Goal: Check status: Check status

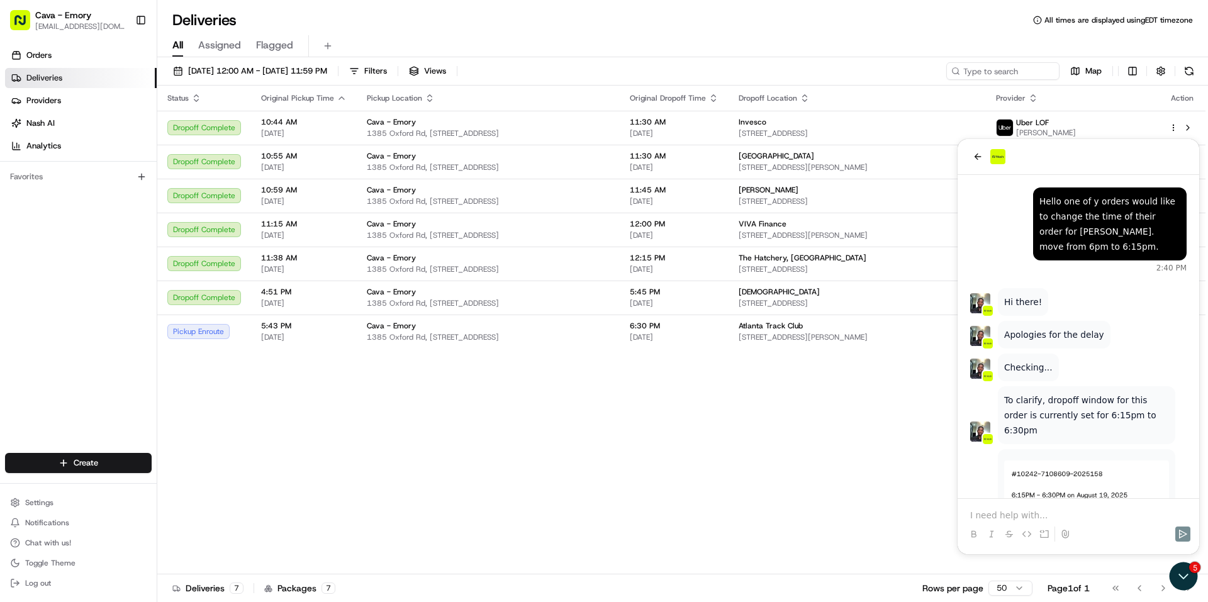
scroll to position [215, 0]
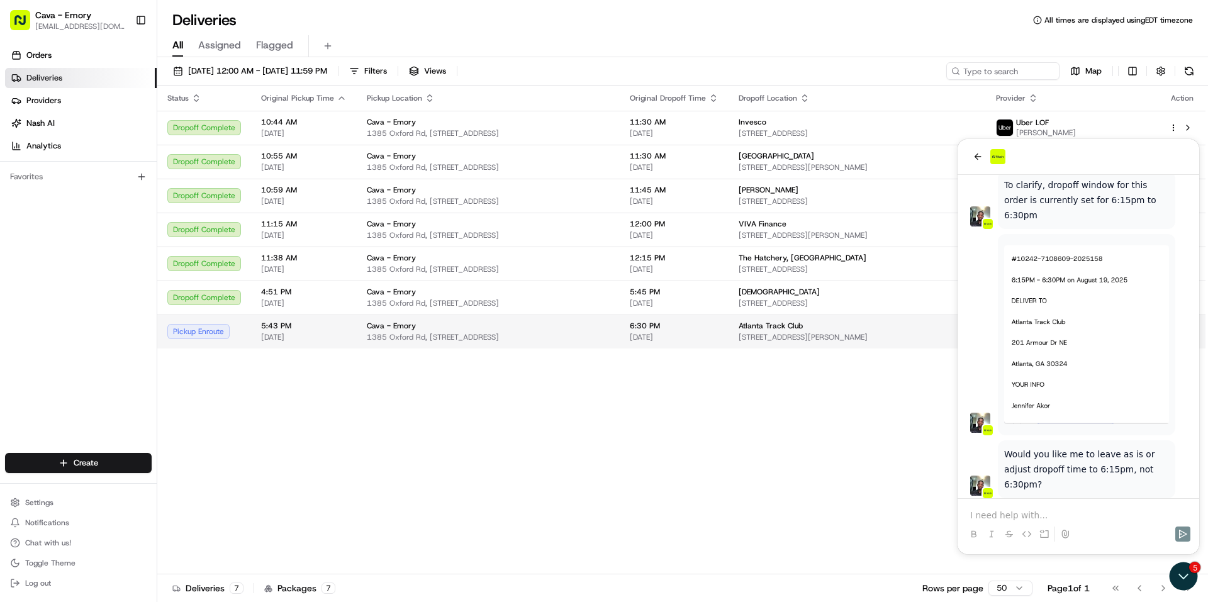
click at [248, 337] on td "Pickup Enroute" at bounding box center [204, 332] width 94 height 34
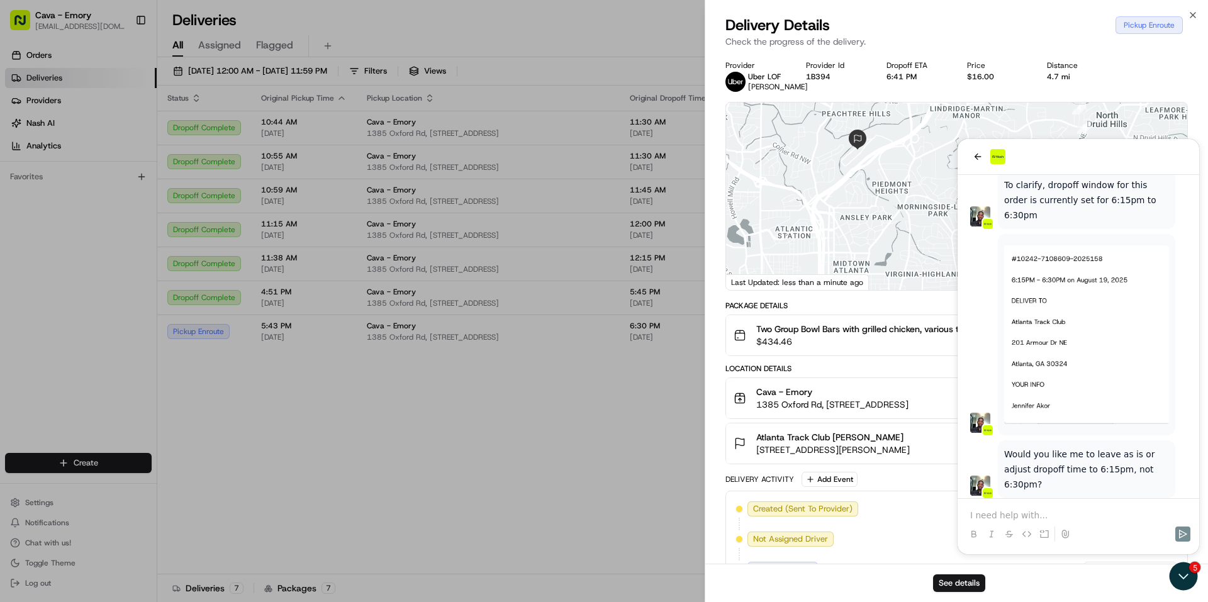
click at [978, 159] on div at bounding box center [956, 197] width 461 height 188
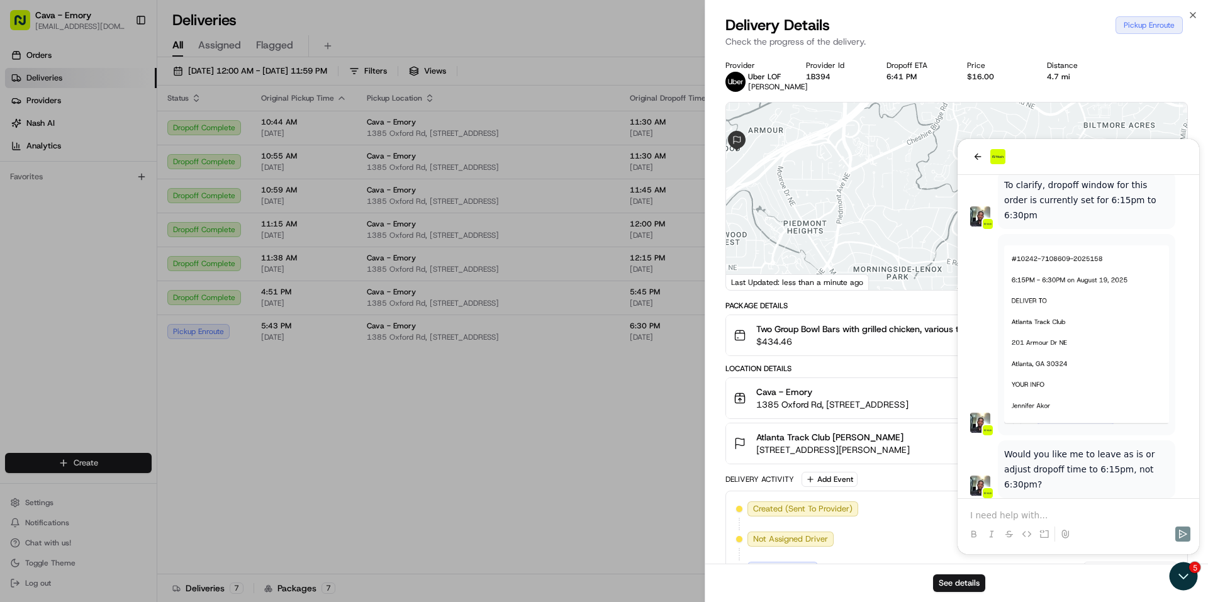
click at [981, 161] on div at bounding box center [956, 197] width 461 height 188
click at [983, 155] on div at bounding box center [956, 197] width 461 height 188
drag, startPoint x: 972, startPoint y: 155, endPoint x: 978, endPoint y: 159, distance: 7.3
click at [977, 159] on div at bounding box center [956, 197] width 461 height 188
click at [978, 159] on div at bounding box center [956, 197] width 461 height 188
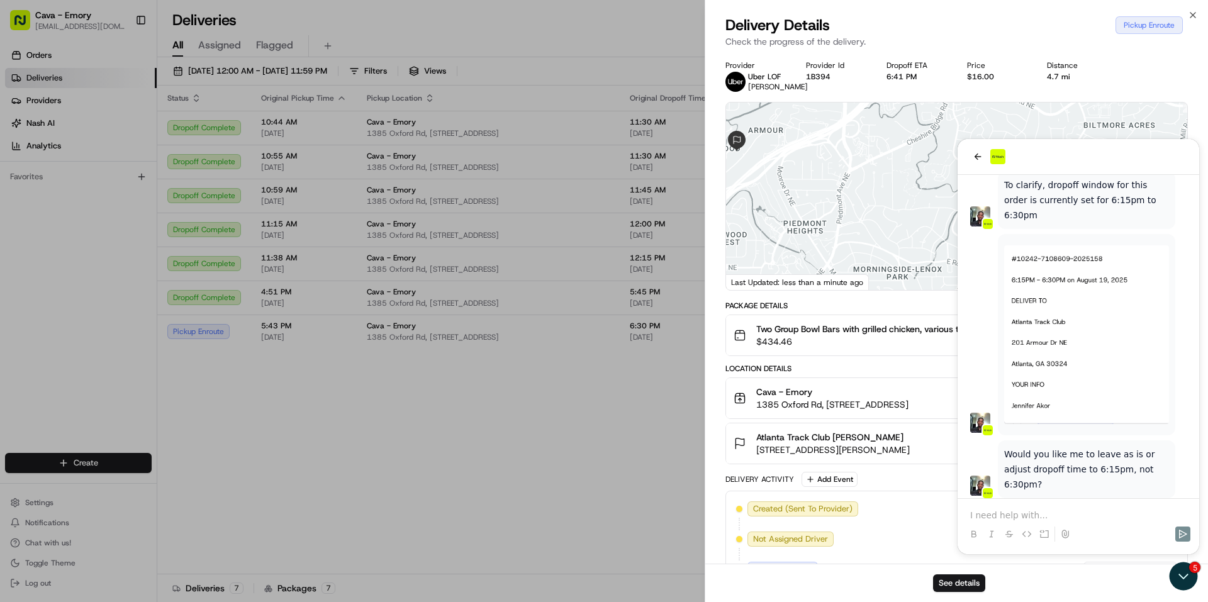
click at [979, 159] on div at bounding box center [956, 197] width 461 height 188
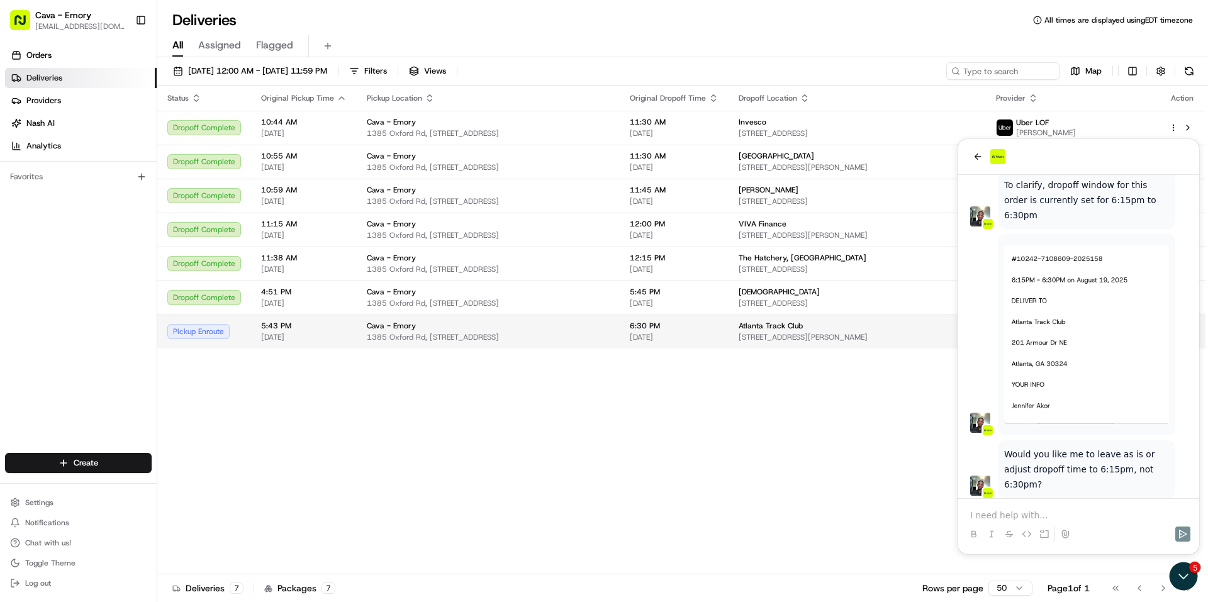
click at [566, 334] on span "1385 Oxford Rd, [STREET_ADDRESS]" at bounding box center [488, 337] width 243 height 10
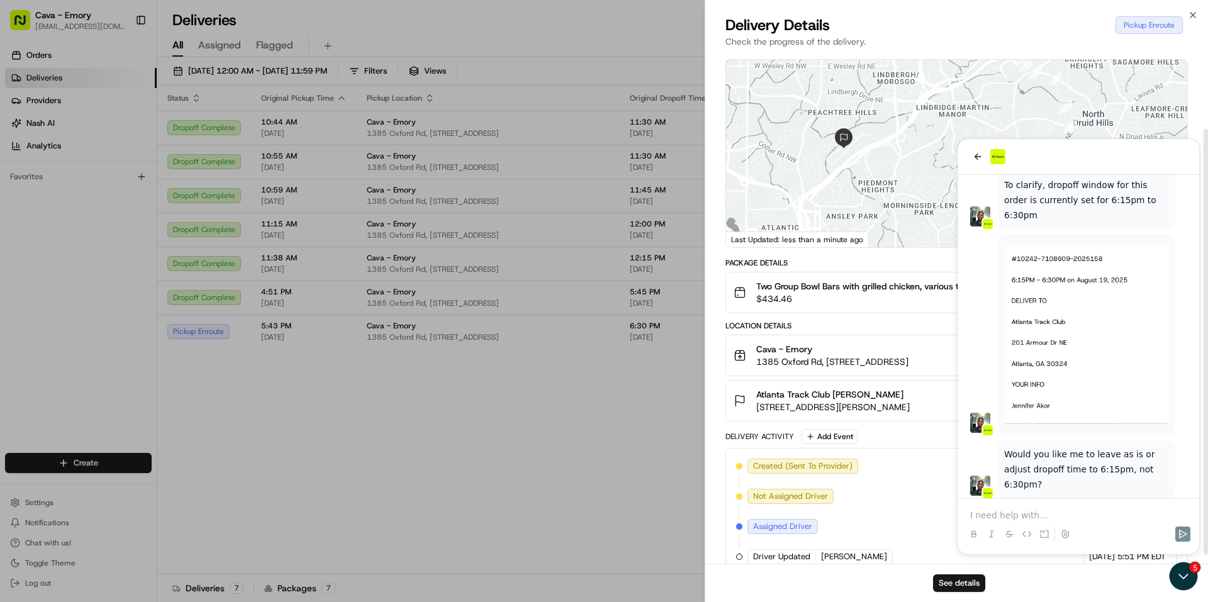
scroll to position [102, 0]
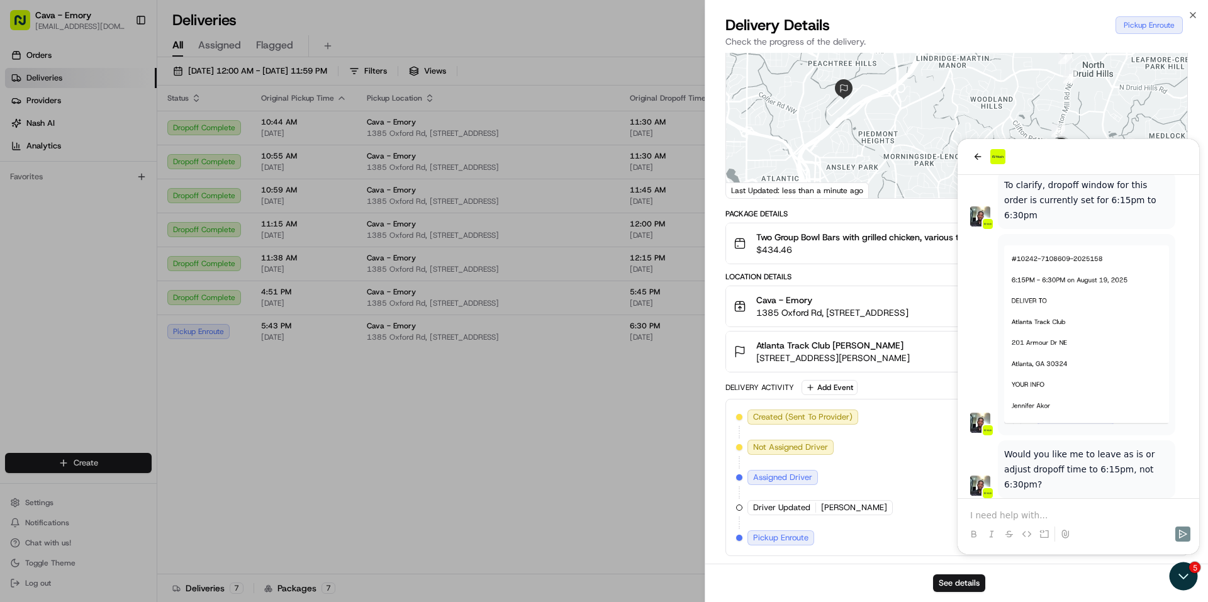
click at [981, 159] on div at bounding box center [956, 105] width 461 height 188
click at [978, 157] on div at bounding box center [956, 105] width 461 height 188
drag, startPoint x: 1004, startPoint y: 158, endPoint x: 1015, endPoint y: 203, distance: 46.1
click at [1015, 203] on div "Provider [PERSON_NAME] Provider Id 1B394 Dropoff ETA 6:41 PM Price $16.00 Dista…" at bounding box center [957, 263] width 463 height 588
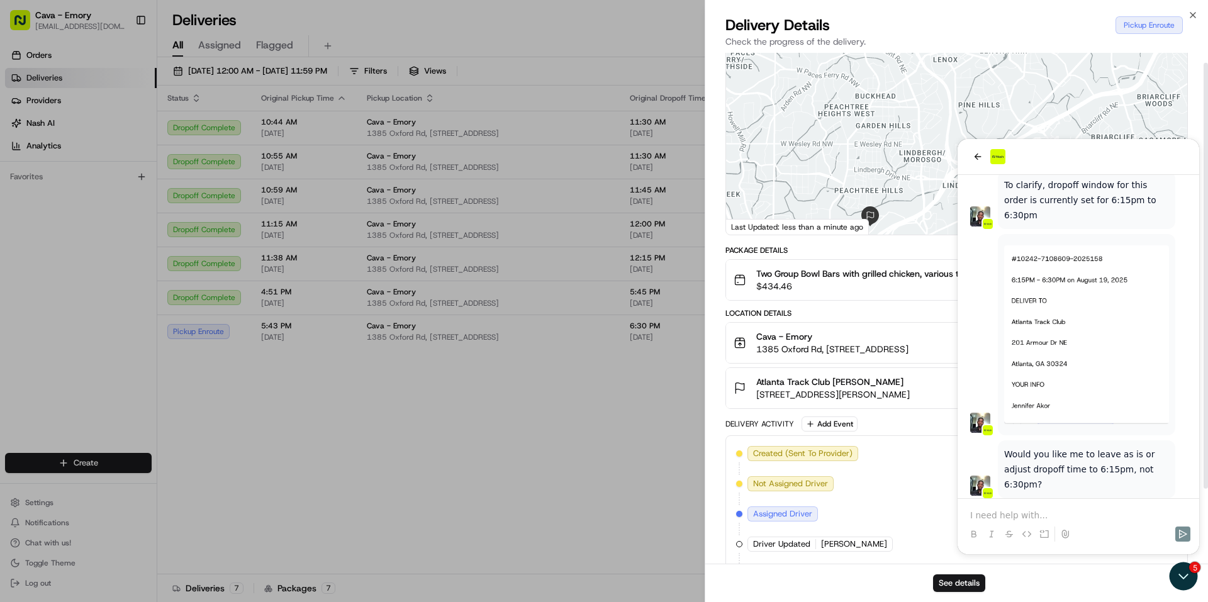
scroll to position [0, 0]
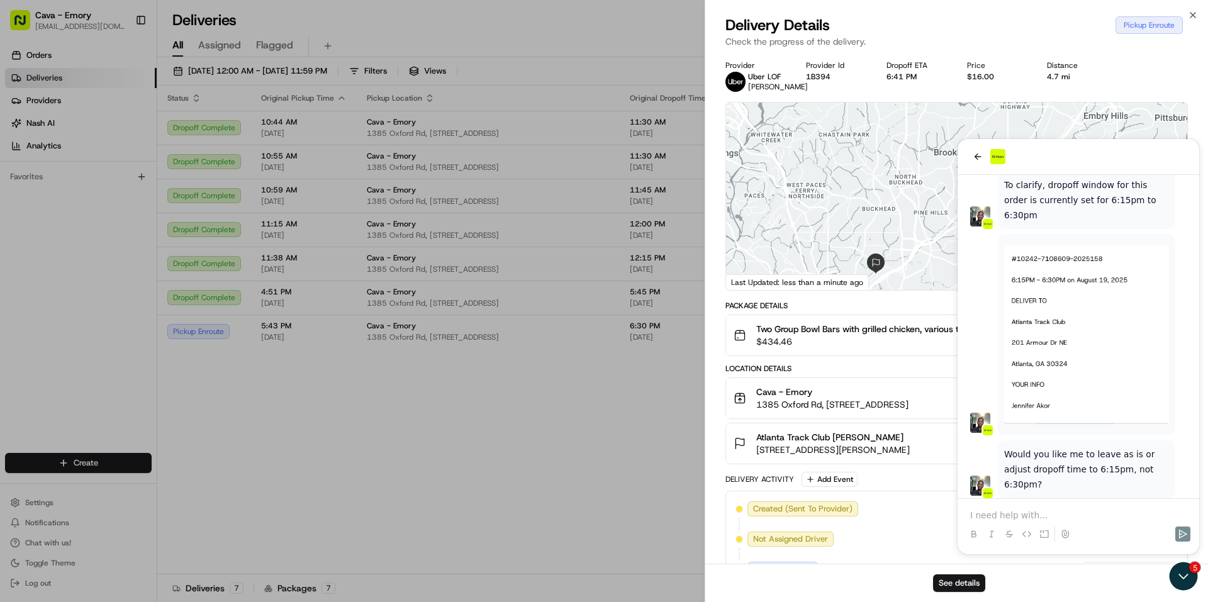
click at [979, 157] on div at bounding box center [956, 197] width 461 height 188
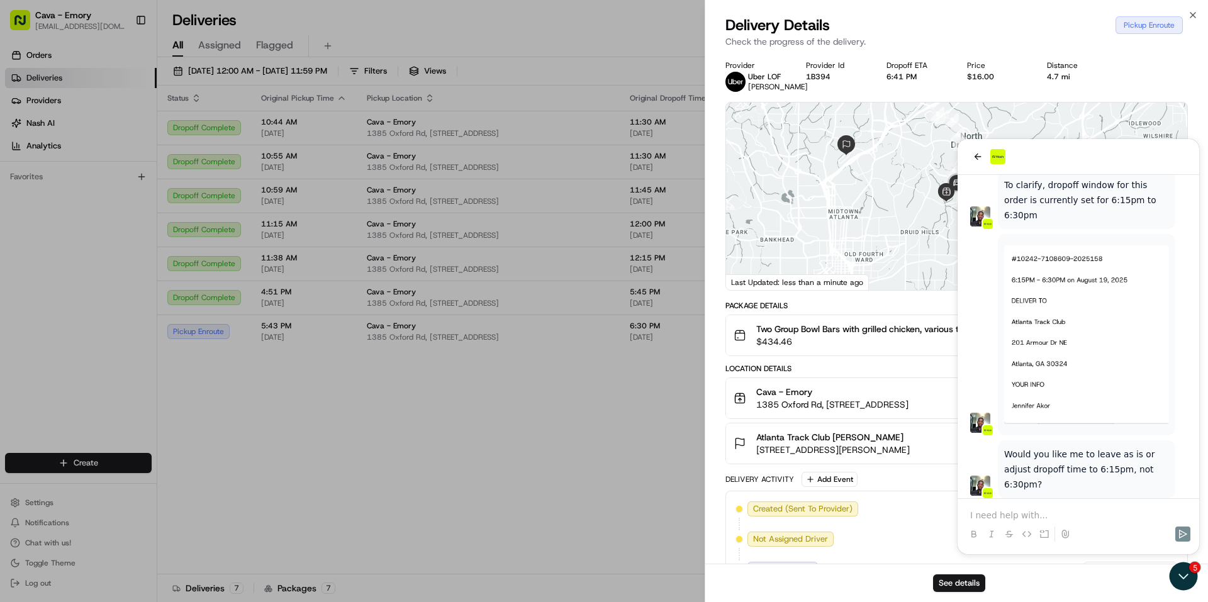
click at [977, 152] on div at bounding box center [956, 197] width 461 height 188
click at [978, 157] on div at bounding box center [956, 197] width 461 height 188
click at [975, 157] on div at bounding box center [956, 197] width 461 height 188
click at [976, 155] on div at bounding box center [956, 197] width 461 height 188
click at [979, 156] on div at bounding box center [956, 197] width 461 height 188
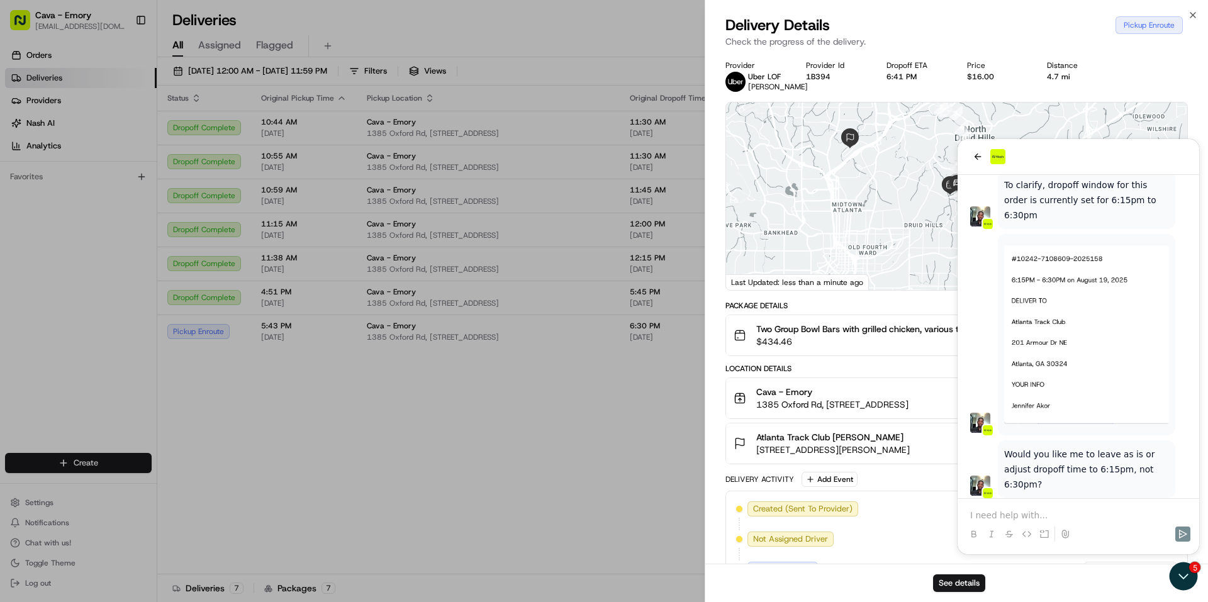
click at [989, 162] on div at bounding box center [956, 197] width 461 height 188
drag, startPoint x: 989, startPoint y: 162, endPoint x: 916, endPoint y: 159, distance: 72.5
click at [916, 154] on div at bounding box center [956, 197] width 461 height 188
click at [906, 183] on div at bounding box center [956, 197] width 461 height 188
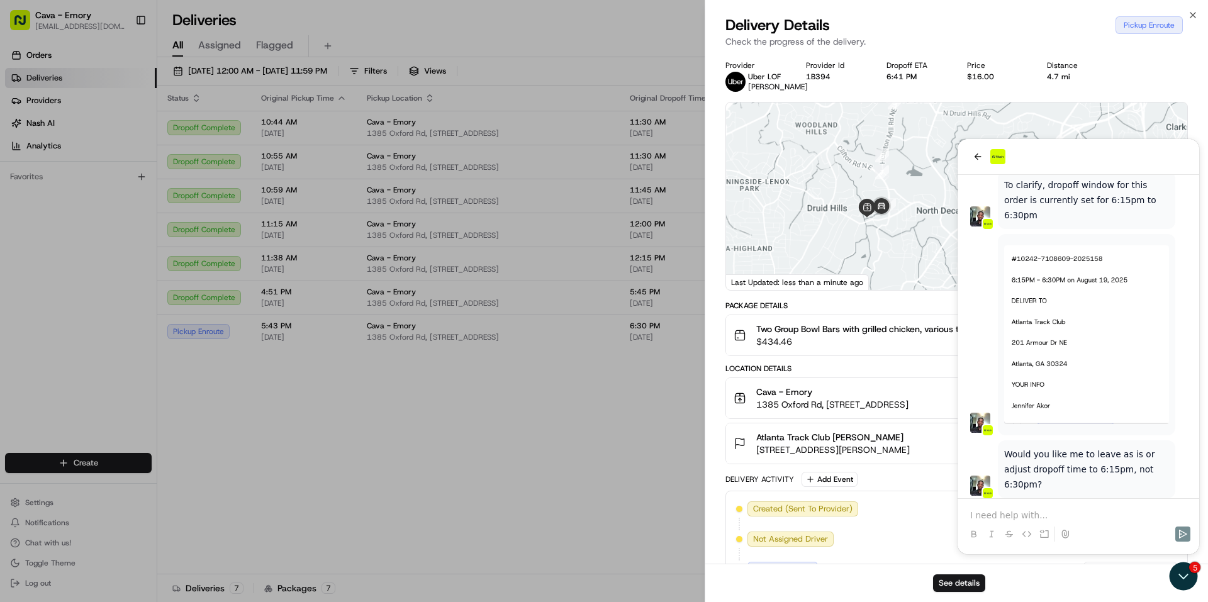
click at [906, 184] on div at bounding box center [956, 197] width 461 height 188
click at [881, 201] on div at bounding box center [956, 197] width 461 height 188
click at [883, 200] on div at bounding box center [956, 197] width 461 height 188
click at [883, 198] on div at bounding box center [956, 197] width 461 height 188
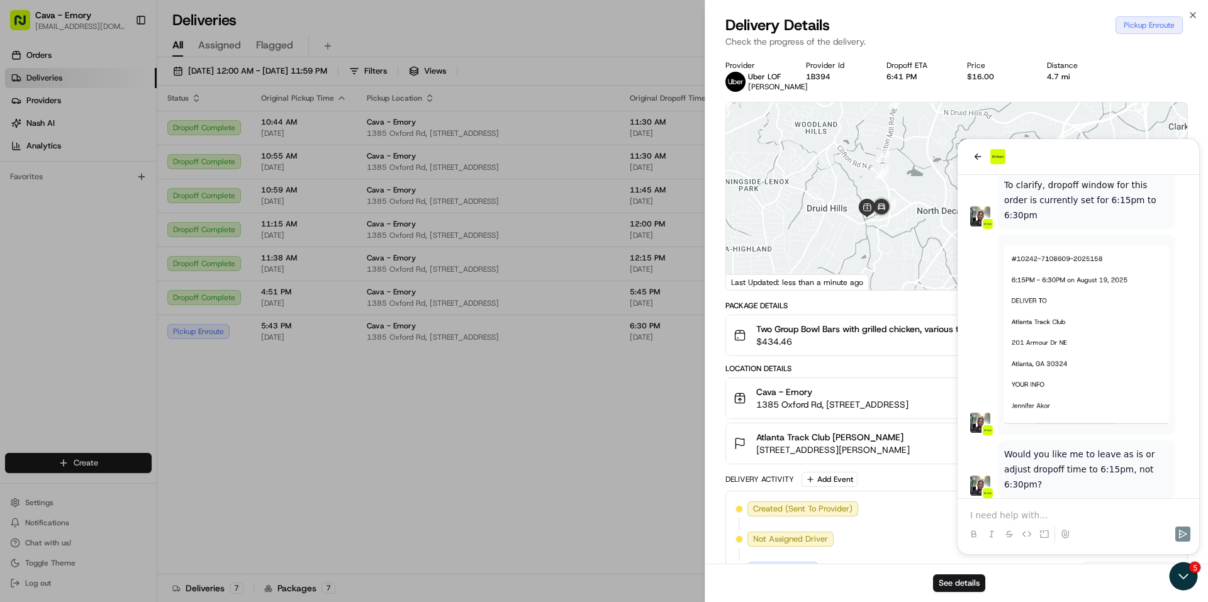
click at [883, 198] on div at bounding box center [956, 197] width 461 height 188
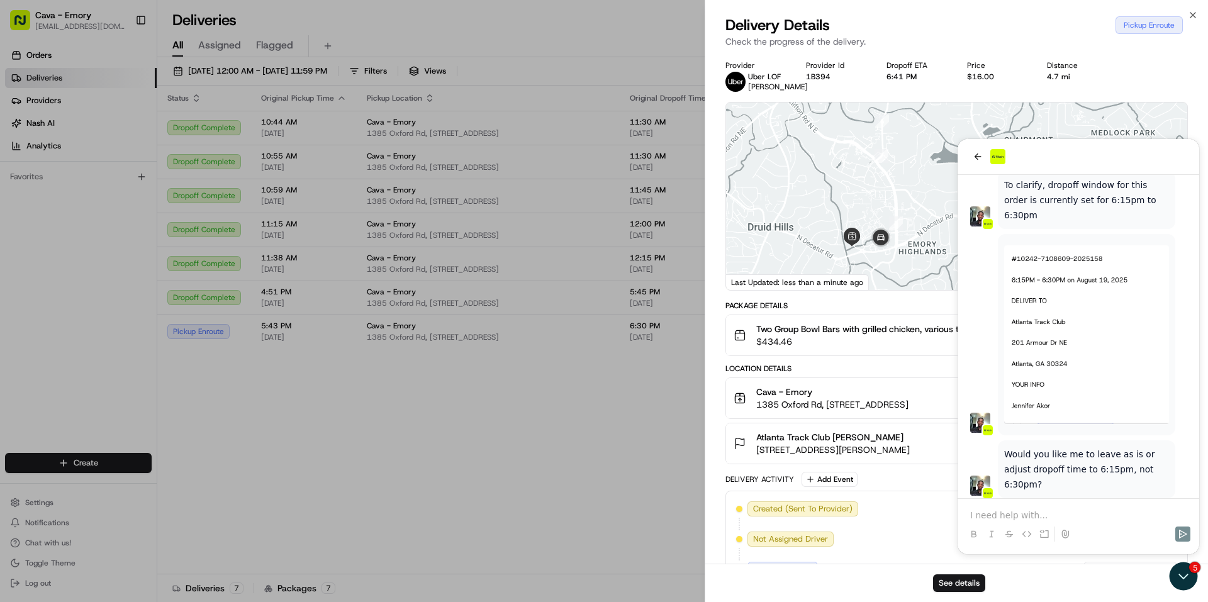
click at [883, 198] on div at bounding box center [956, 197] width 461 height 188
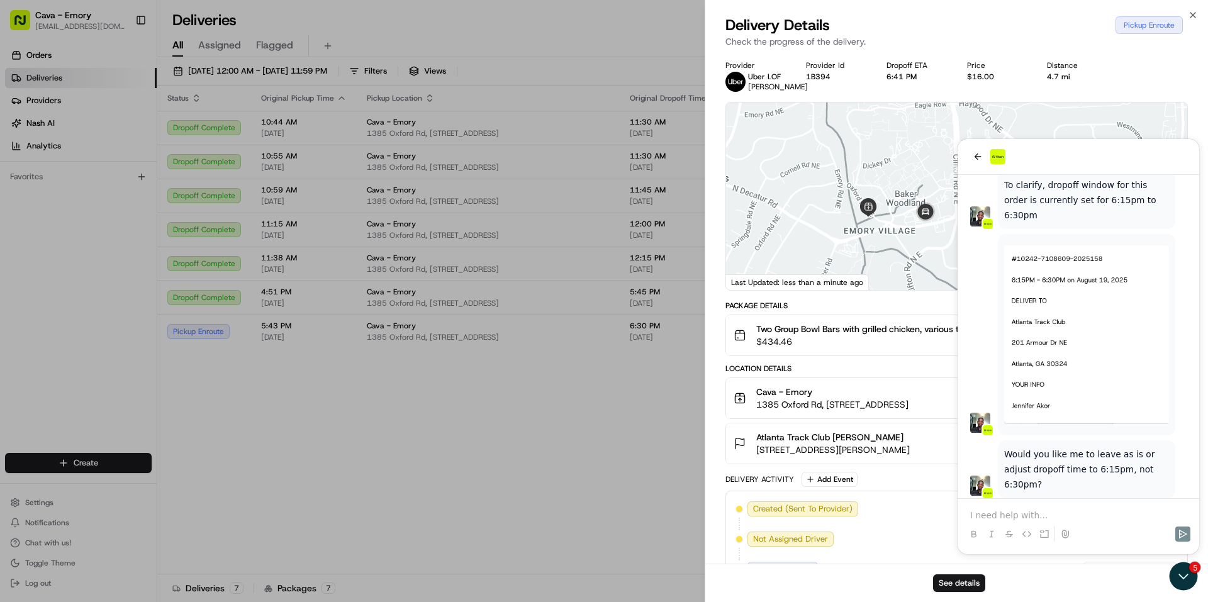
drag, startPoint x: 871, startPoint y: 283, endPoint x: 920, endPoint y: 192, distance: 103.1
click at [919, 192] on div at bounding box center [956, 197] width 461 height 188
